Goal: Book appointment/travel/reservation

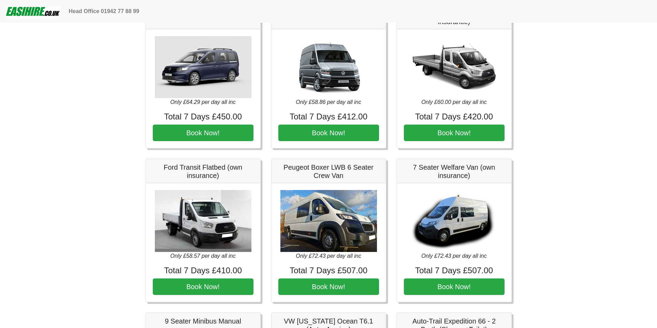
scroll to position [561, 0]
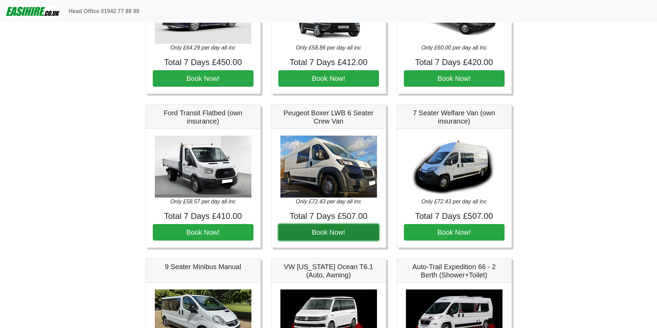
click at [329, 231] on button "Book Now!" at bounding box center [328, 232] width 101 height 17
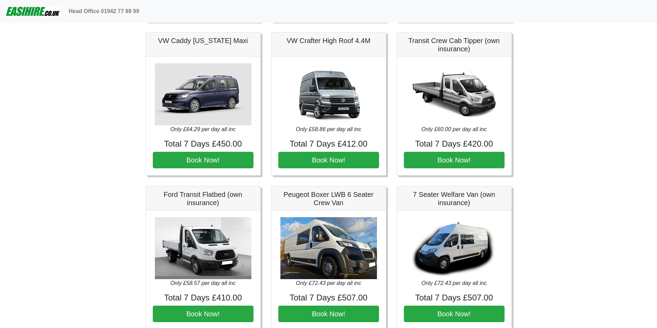
scroll to position [551, 0]
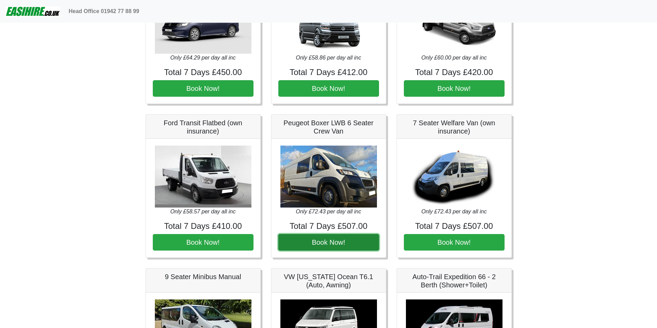
click at [324, 241] on button "Book Now!" at bounding box center [328, 242] width 101 height 17
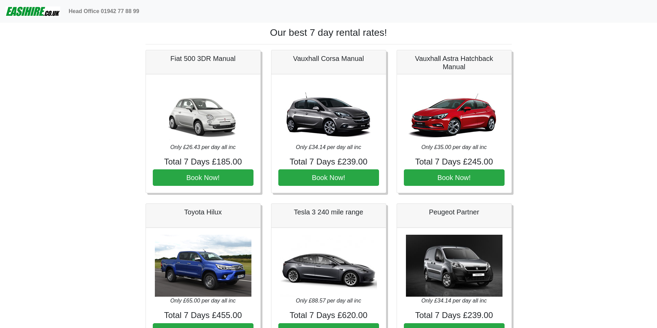
scroll to position [551, 0]
